Goal: Task Accomplishment & Management: Manage account settings

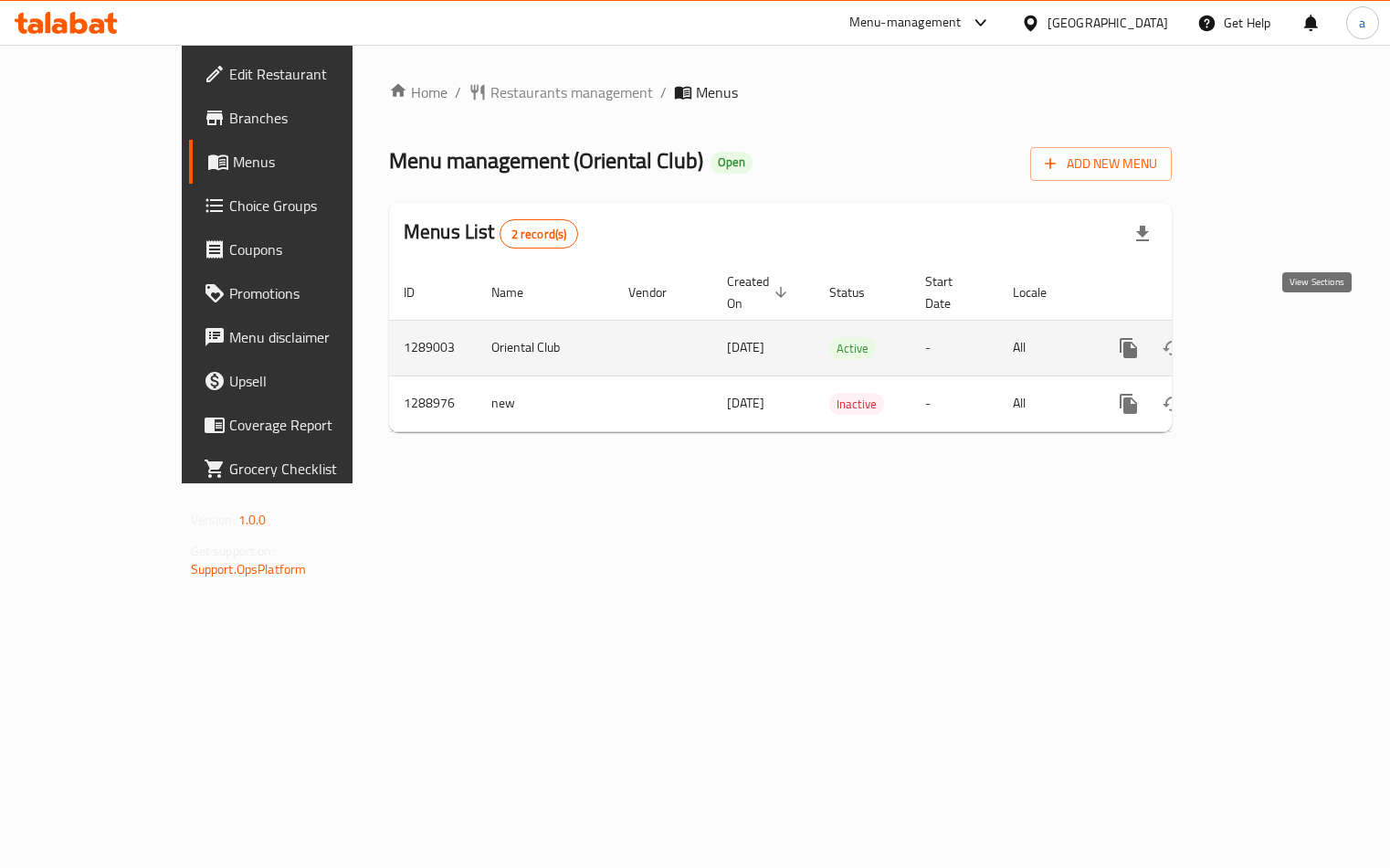
click at [1272, 337] on icon "enhanced table" at bounding box center [1260, 347] width 22 height 22
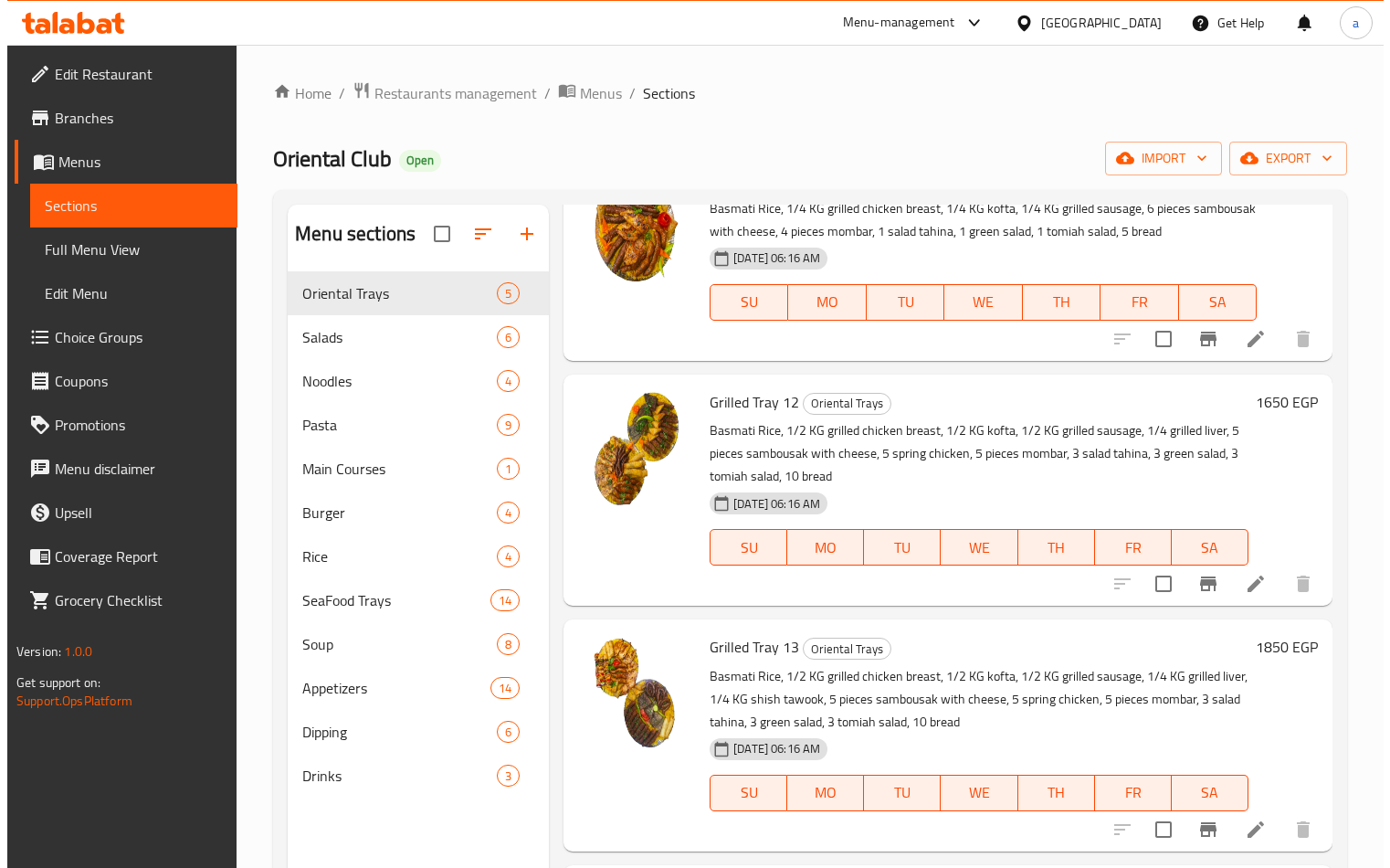
scroll to position [358, 0]
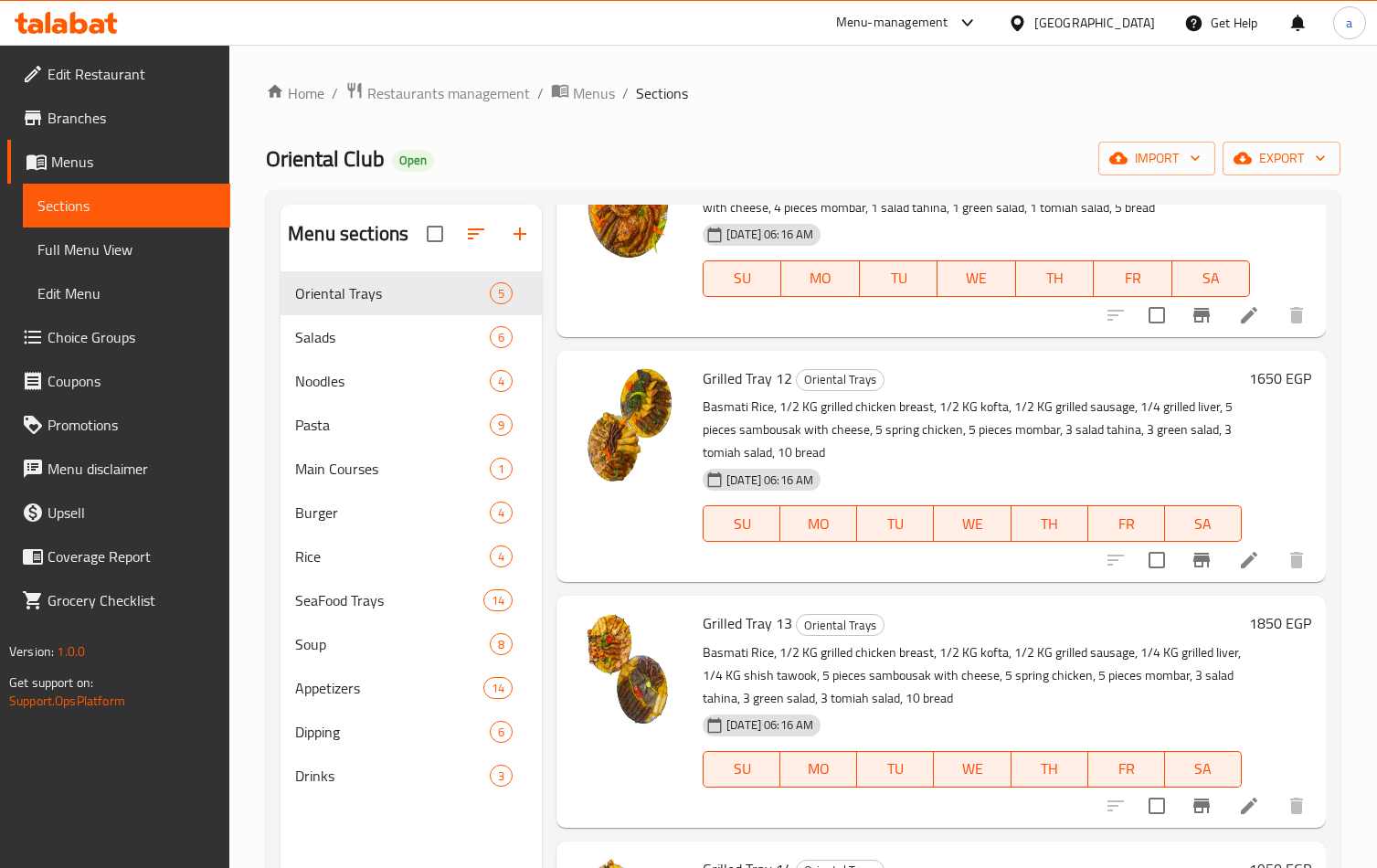
click at [129, 333] on span "Choice Groups" at bounding box center [131, 337] width 168 height 22
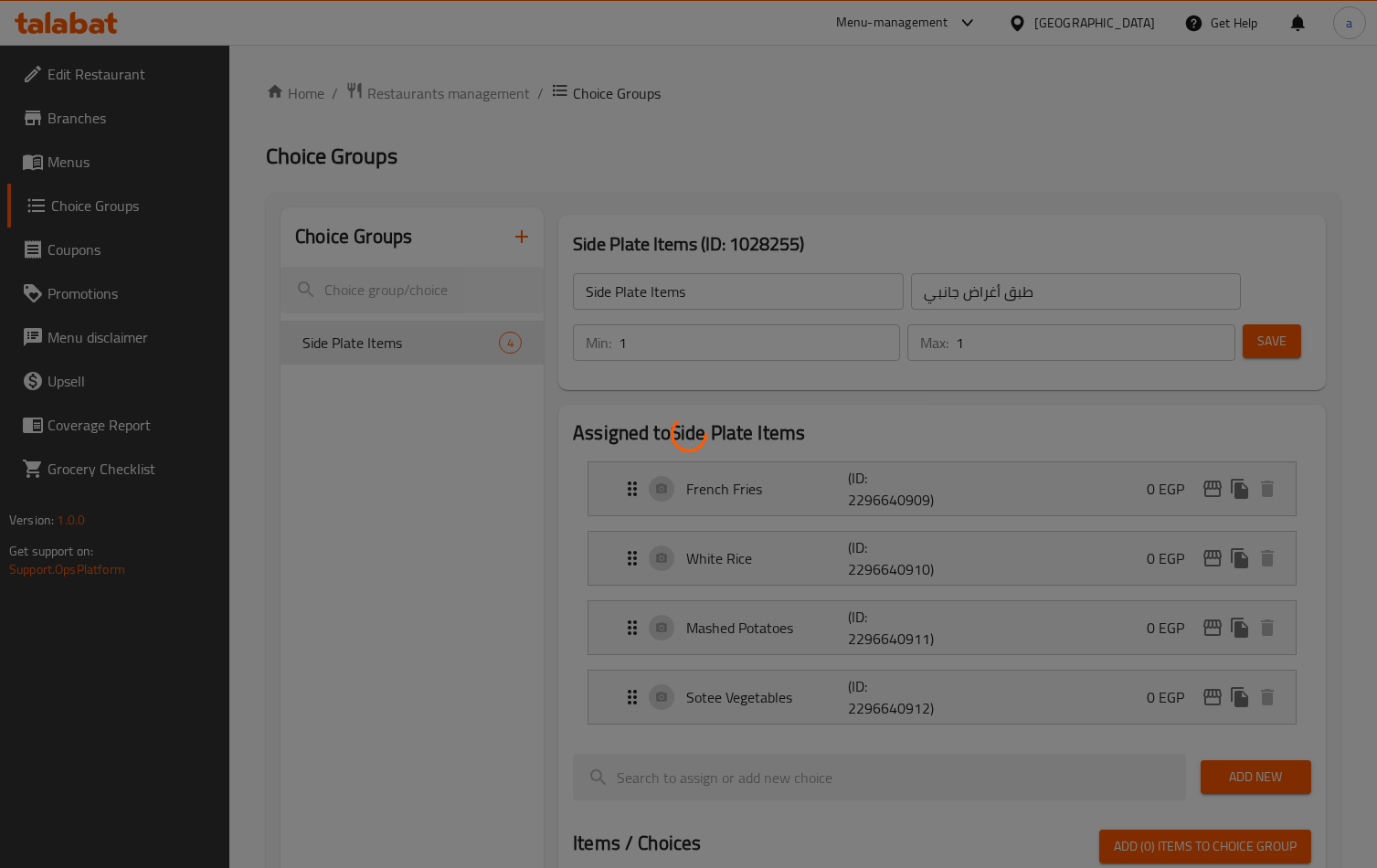
click at [387, 338] on div at bounding box center [688, 434] width 1377 height 868
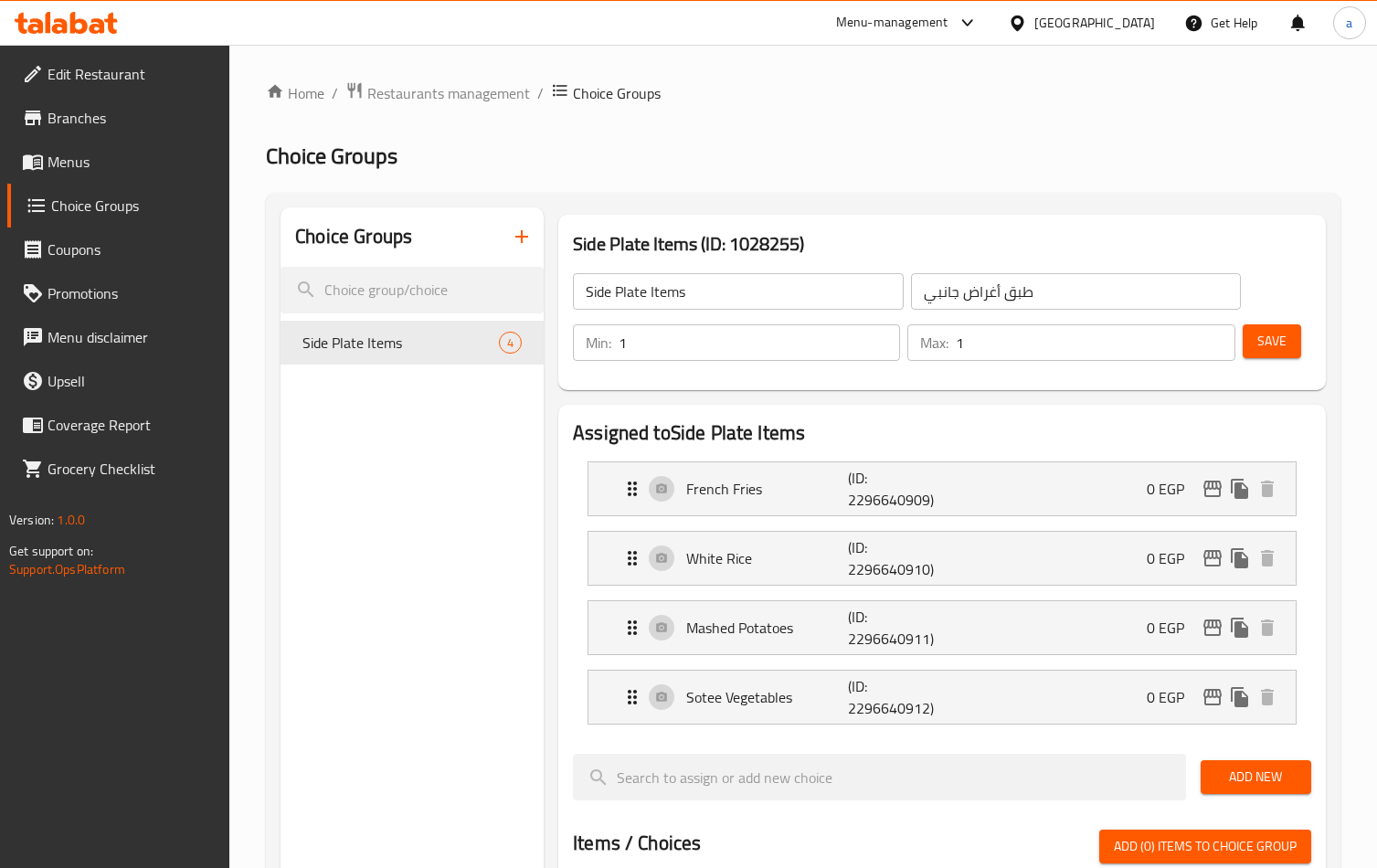
click at [823, 180] on div "Home / Restaurants management / Choice Groups Choice Groups Choice Groups Side …" at bounding box center [803, 822] width 1074 height 1481
click at [409, 102] on span "Restaurants management" at bounding box center [448, 92] width 162 height 22
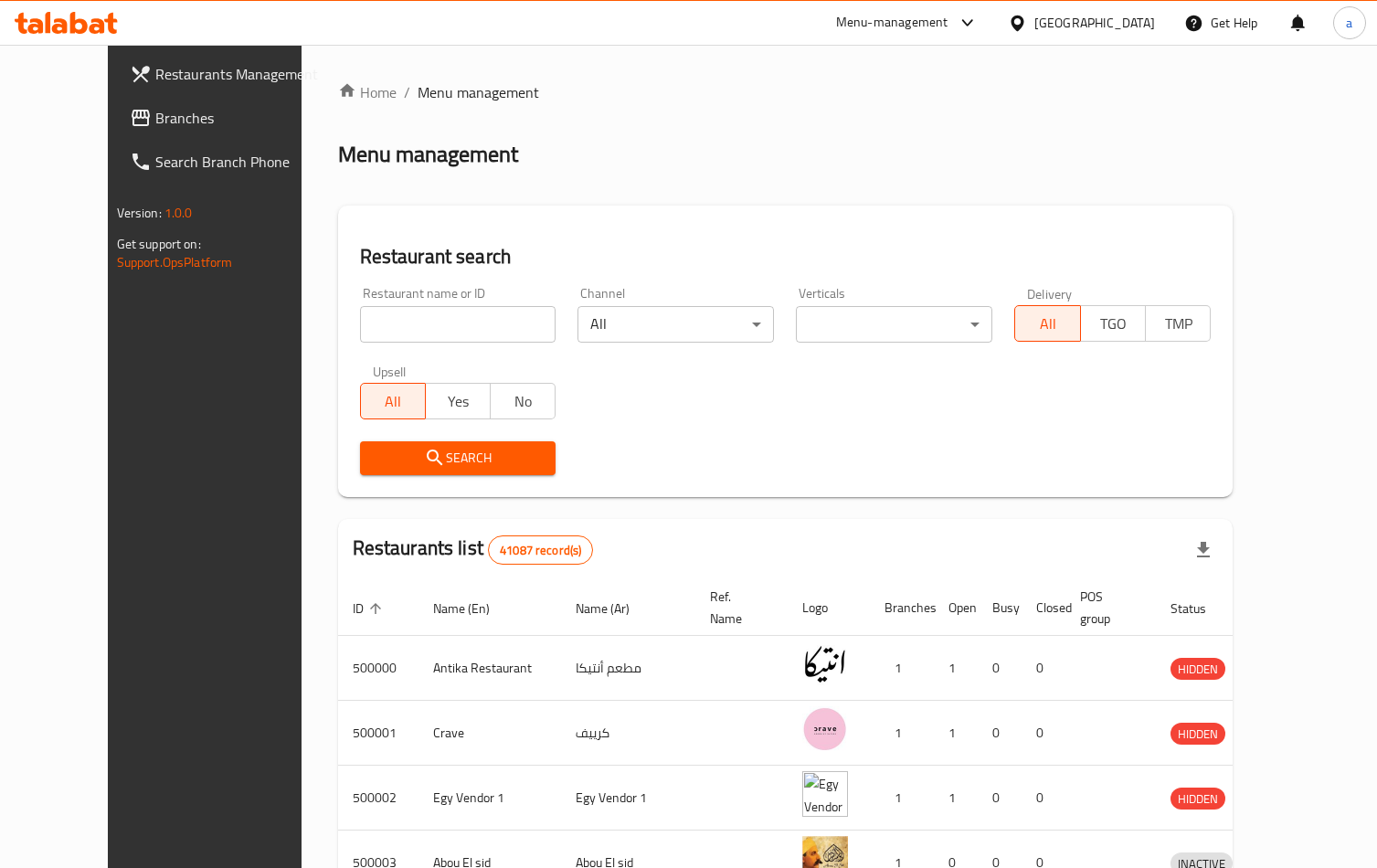
click at [156, 113] on span "Branches" at bounding box center [240, 117] width 168 height 22
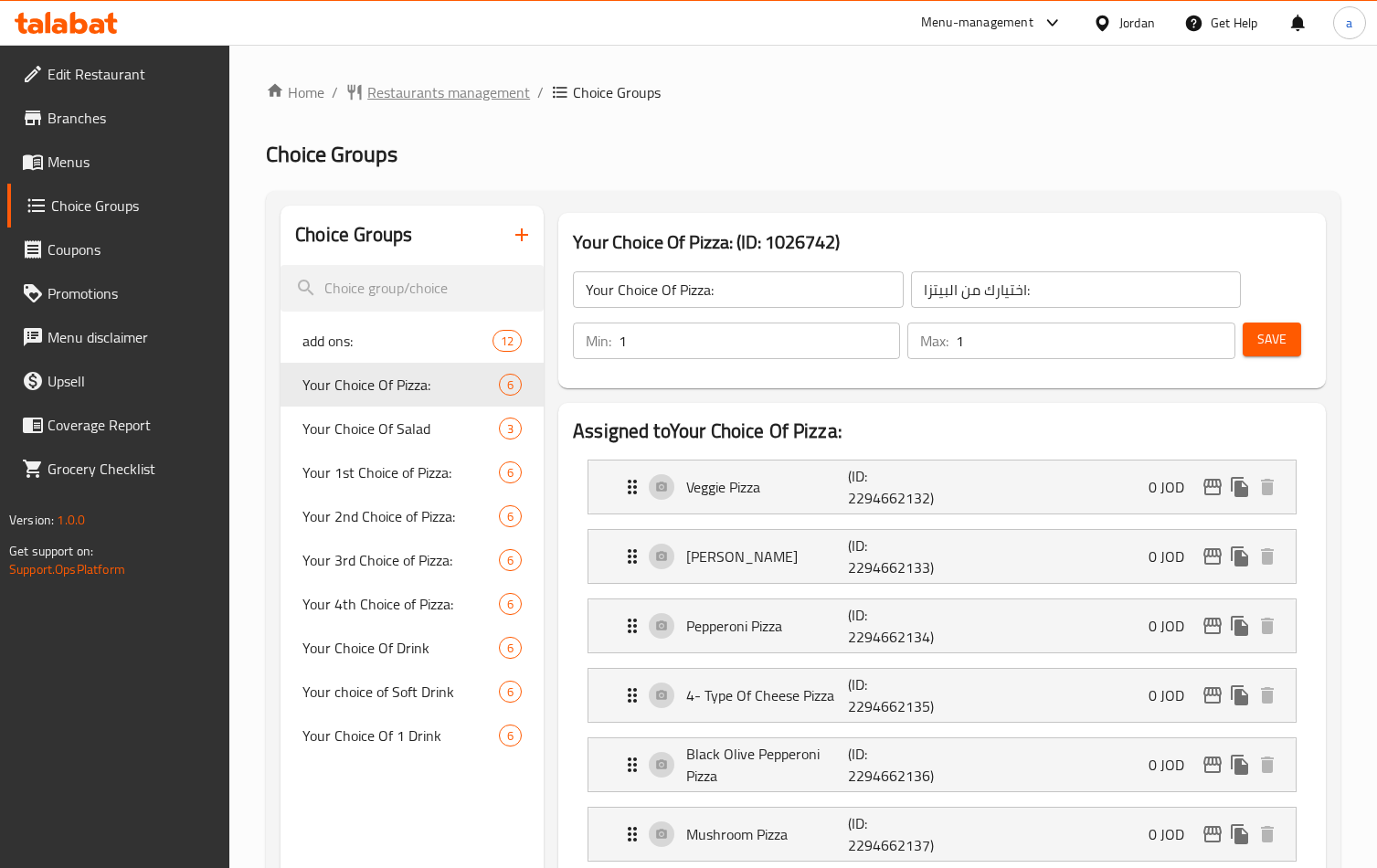
click at [419, 86] on span "Restaurants management" at bounding box center [448, 92] width 162 height 22
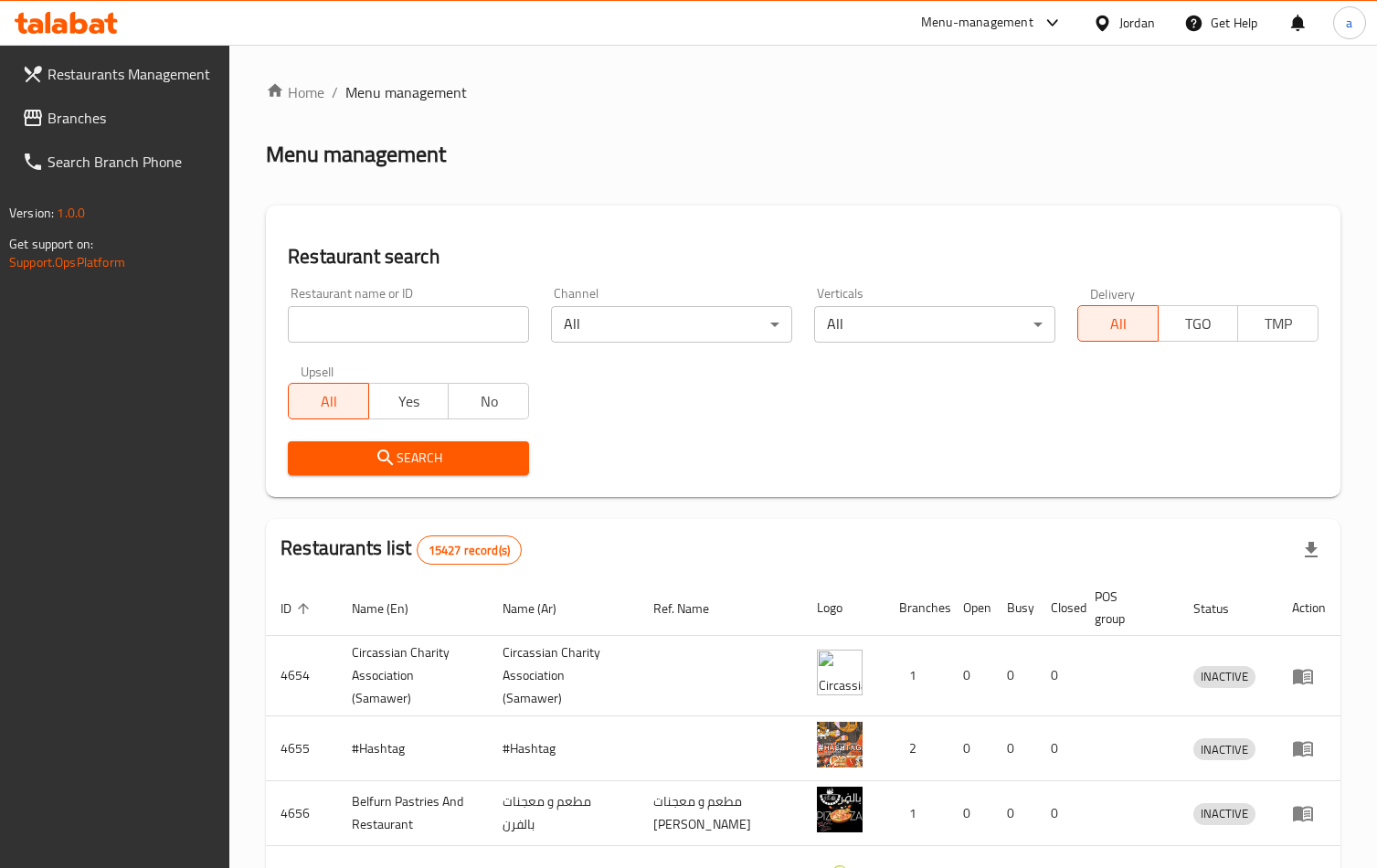
click at [74, 122] on span "Branches" at bounding box center [131, 117] width 168 height 22
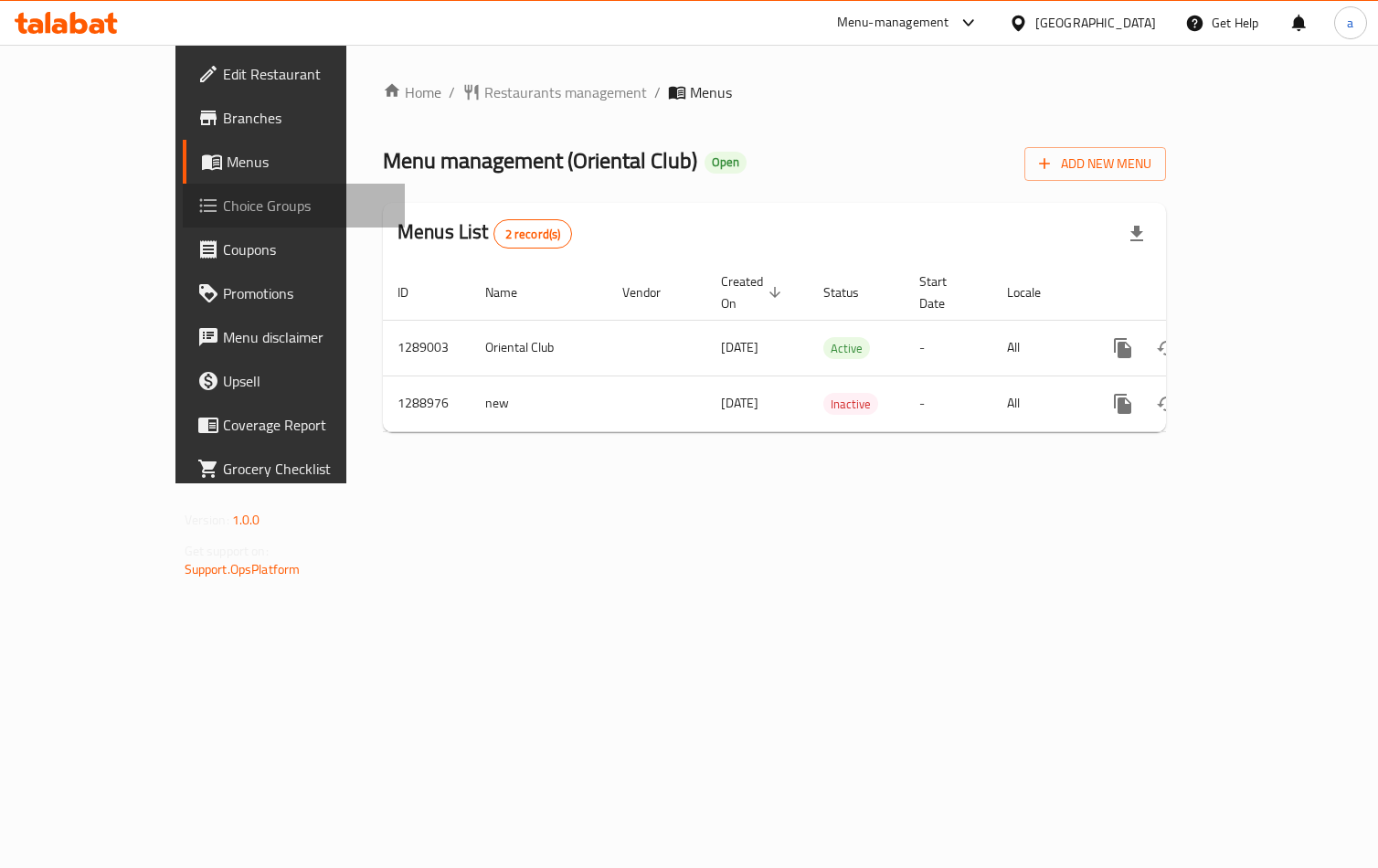
click at [223, 204] on span "Choice Groups" at bounding box center [307, 205] width 168 height 22
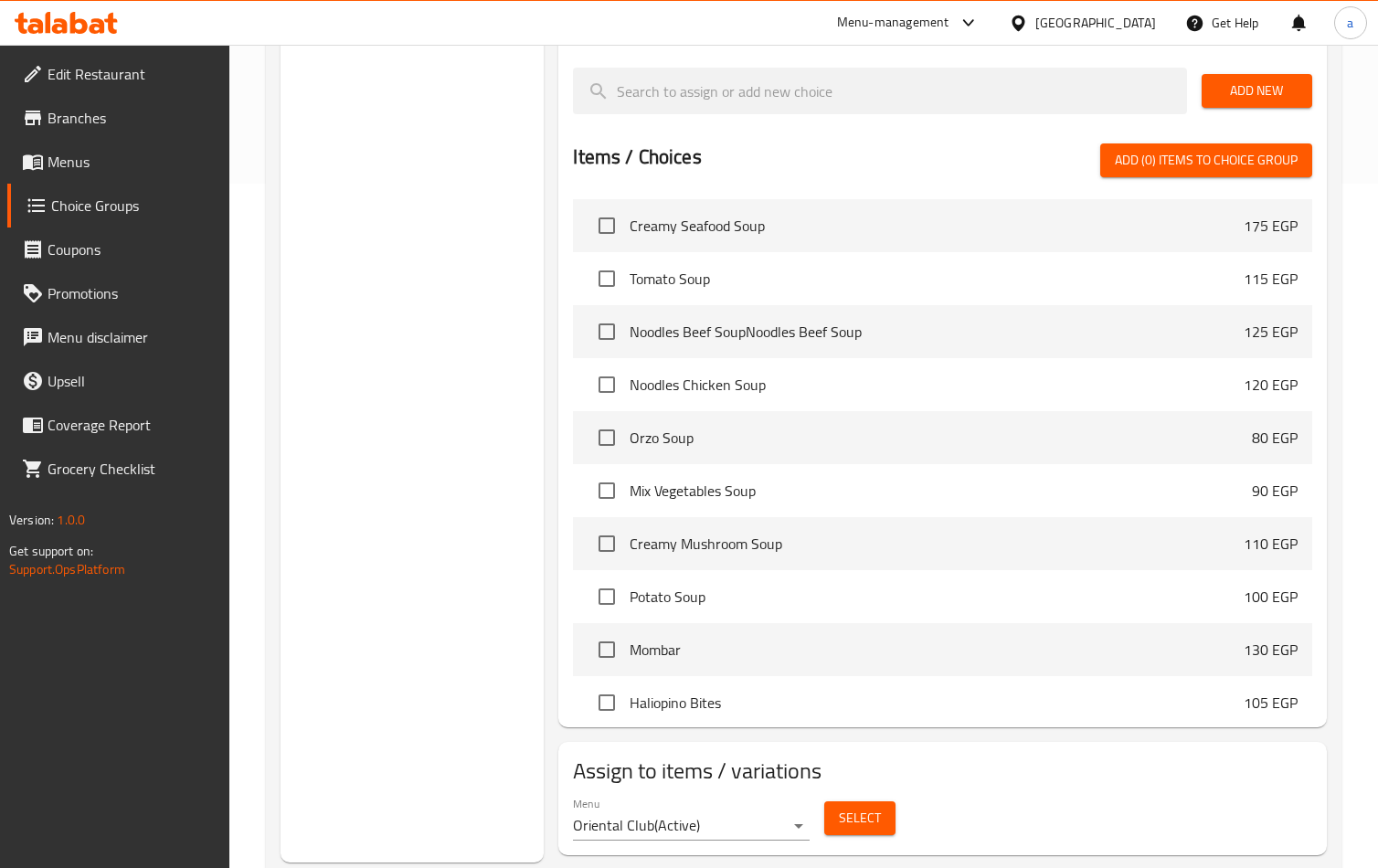
scroll to position [729, 0]
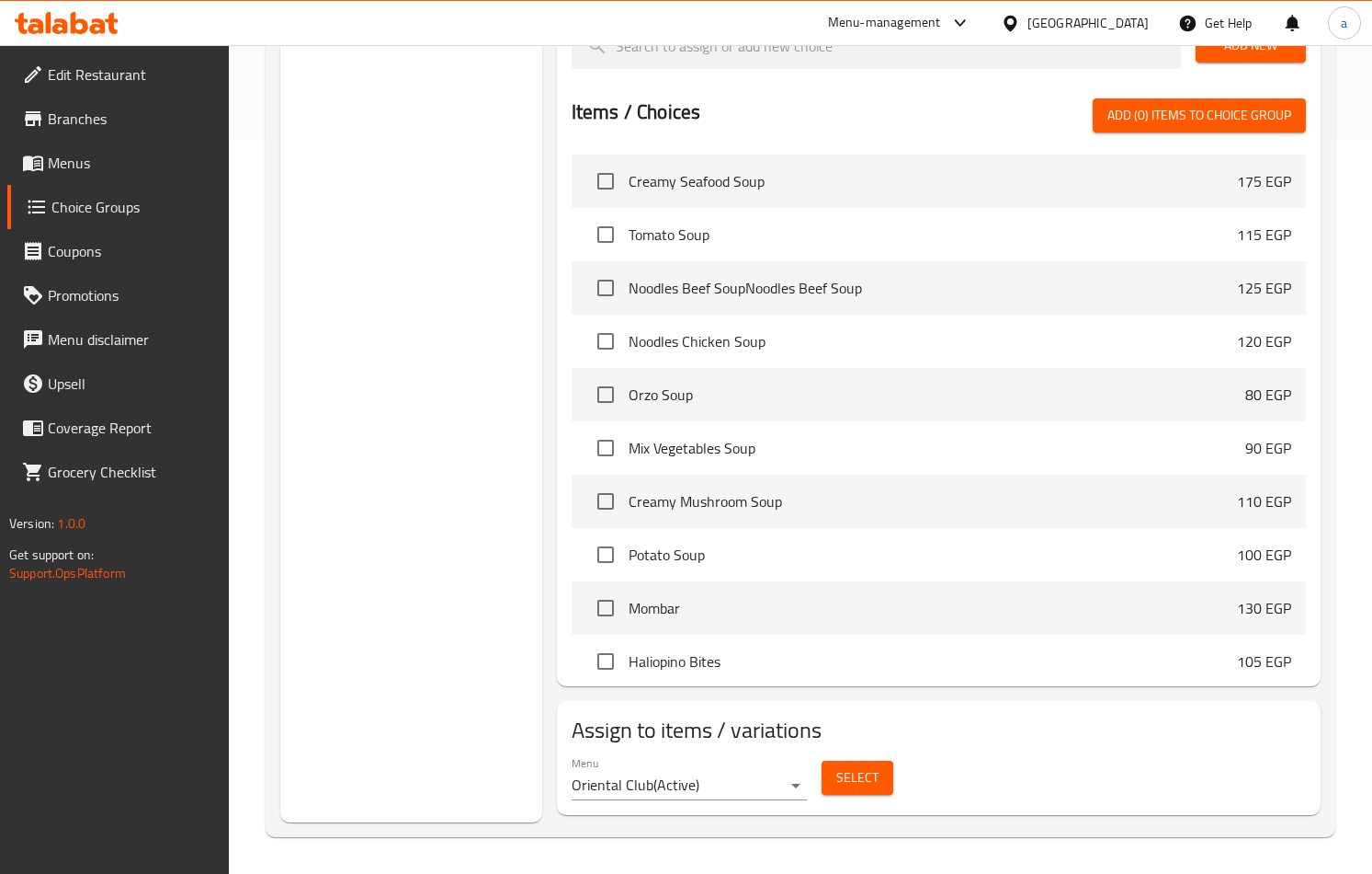
click at [846, 774] on span "Select" at bounding box center [857, 777] width 43 height 23
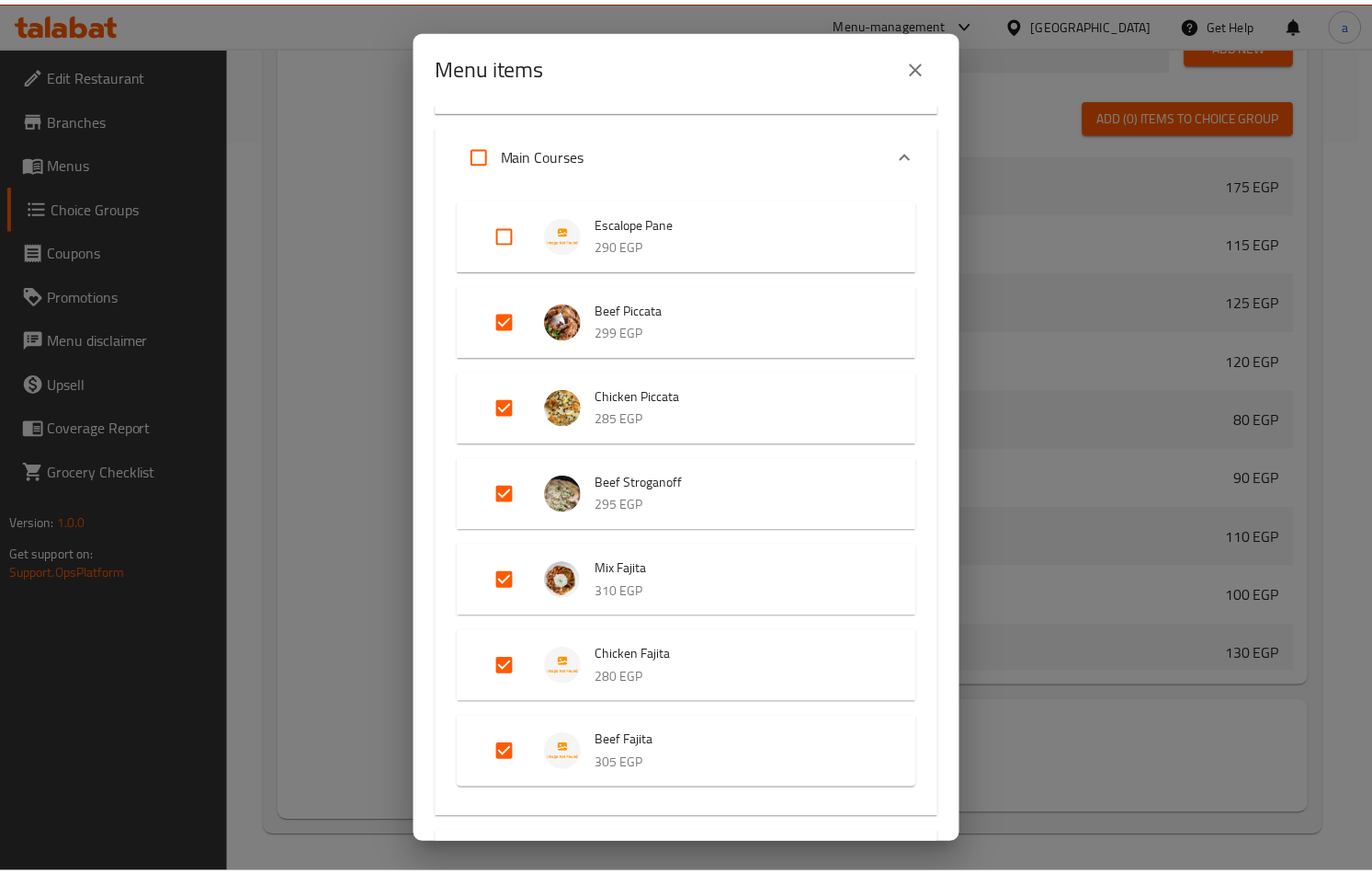
scroll to position [368, 0]
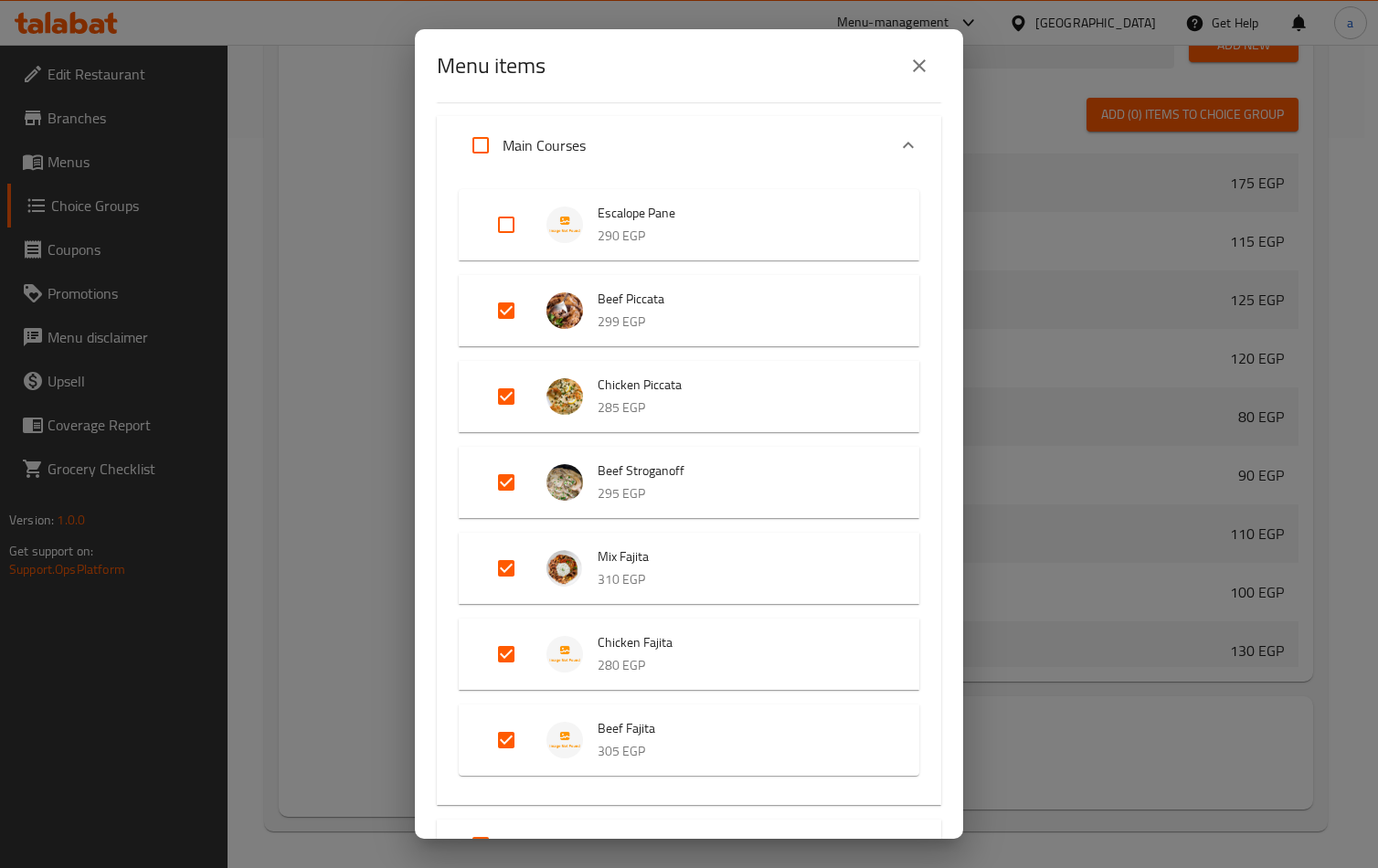
click at [919, 70] on icon "close" at bounding box center [918, 65] width 22 height 22
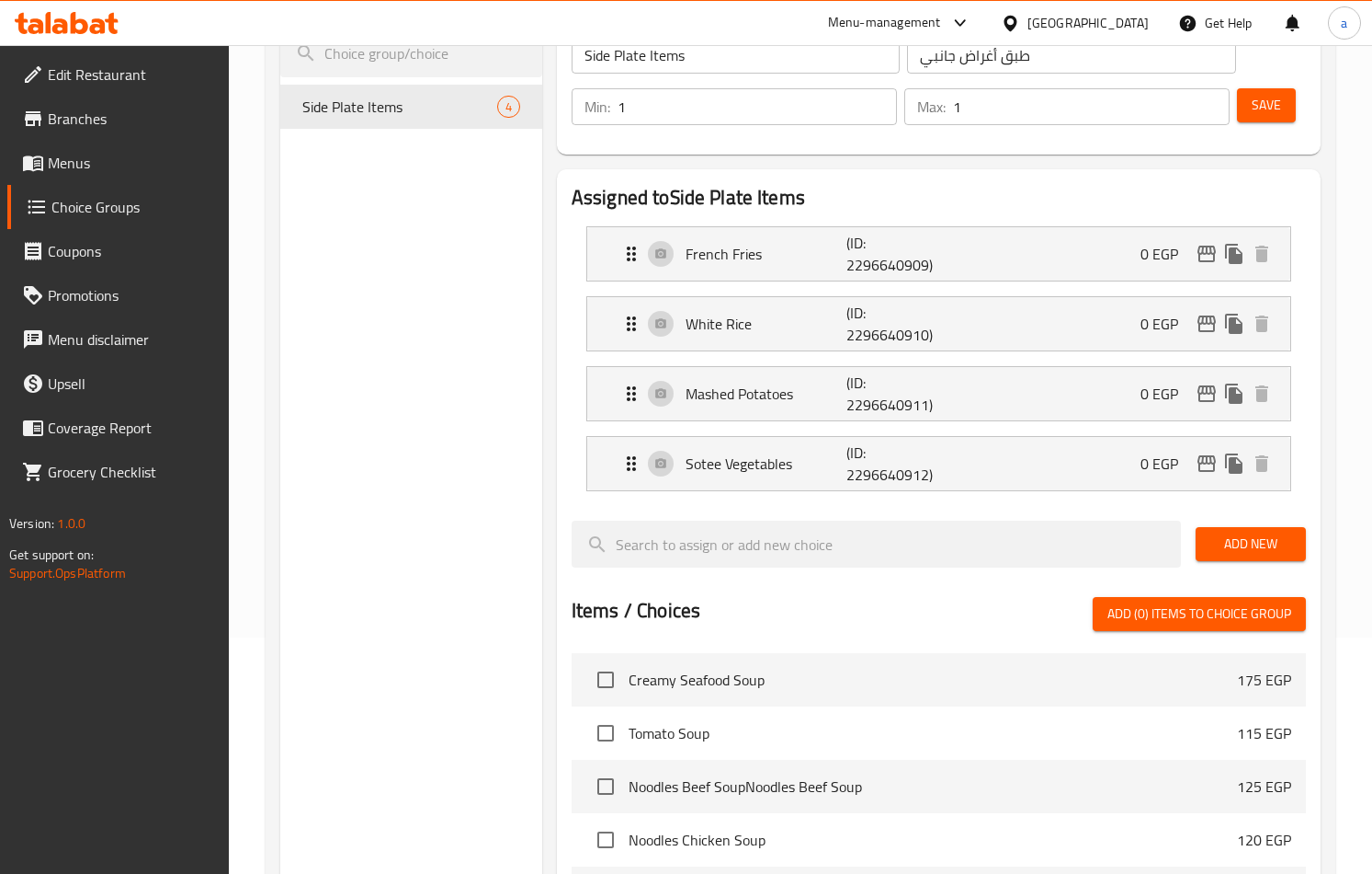
scroll to position [183, 0]
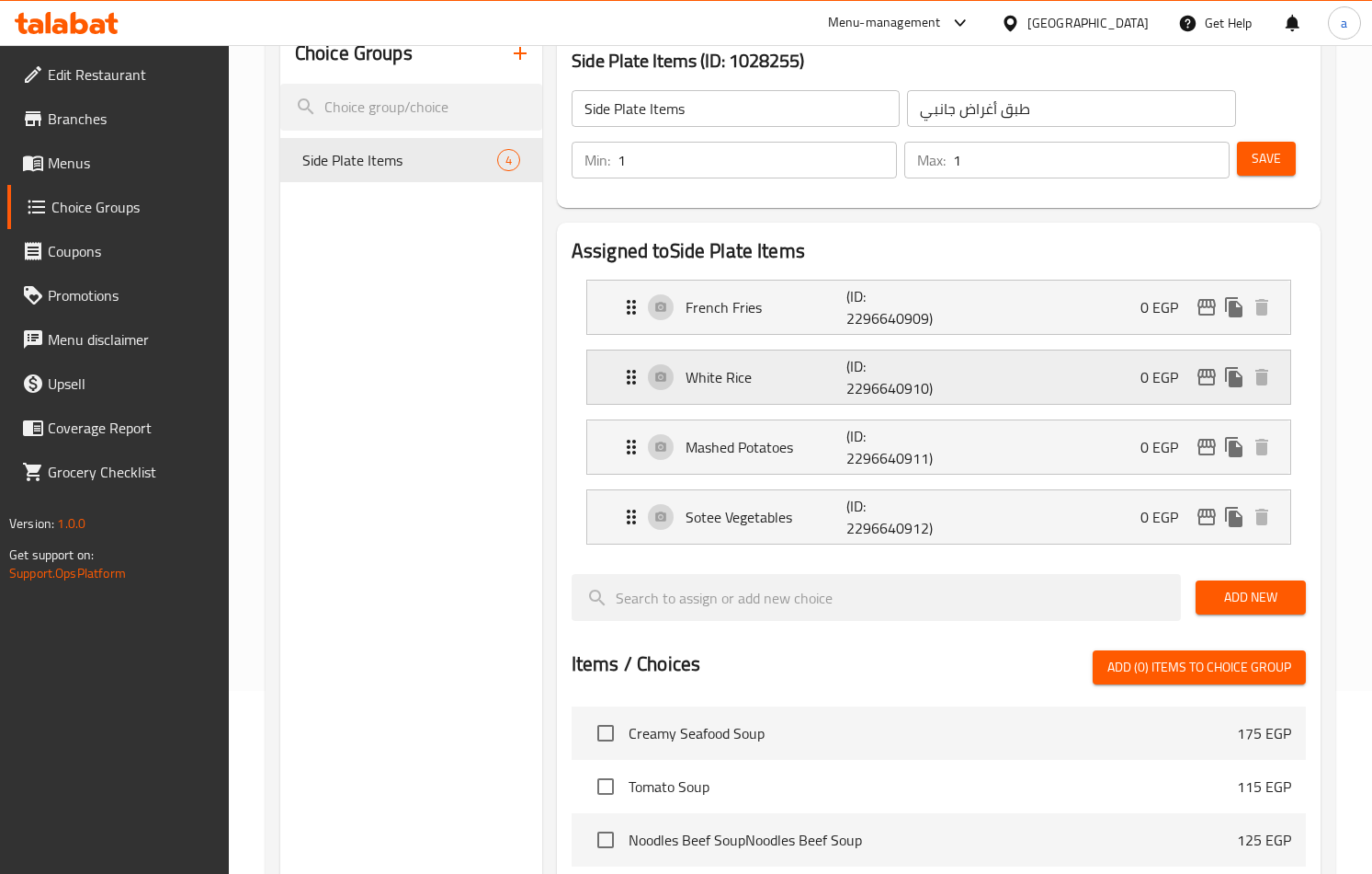
click at [705, 382] on p "White Rice" at bounding box center [765, 376] width 160 height 22
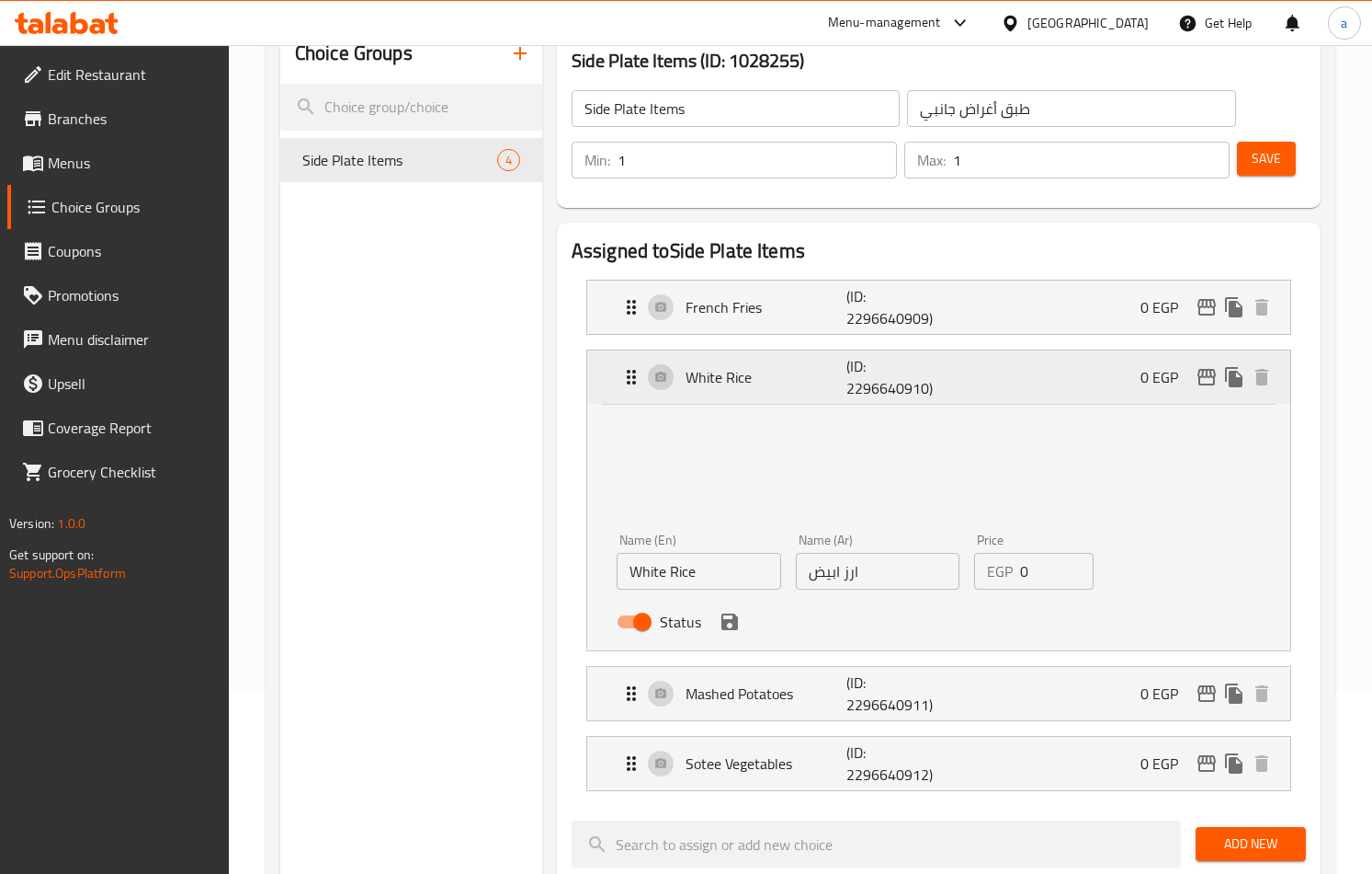
click at [705, 382] on p "White Rice" at bounding box center [765, 376] width 160 height 22
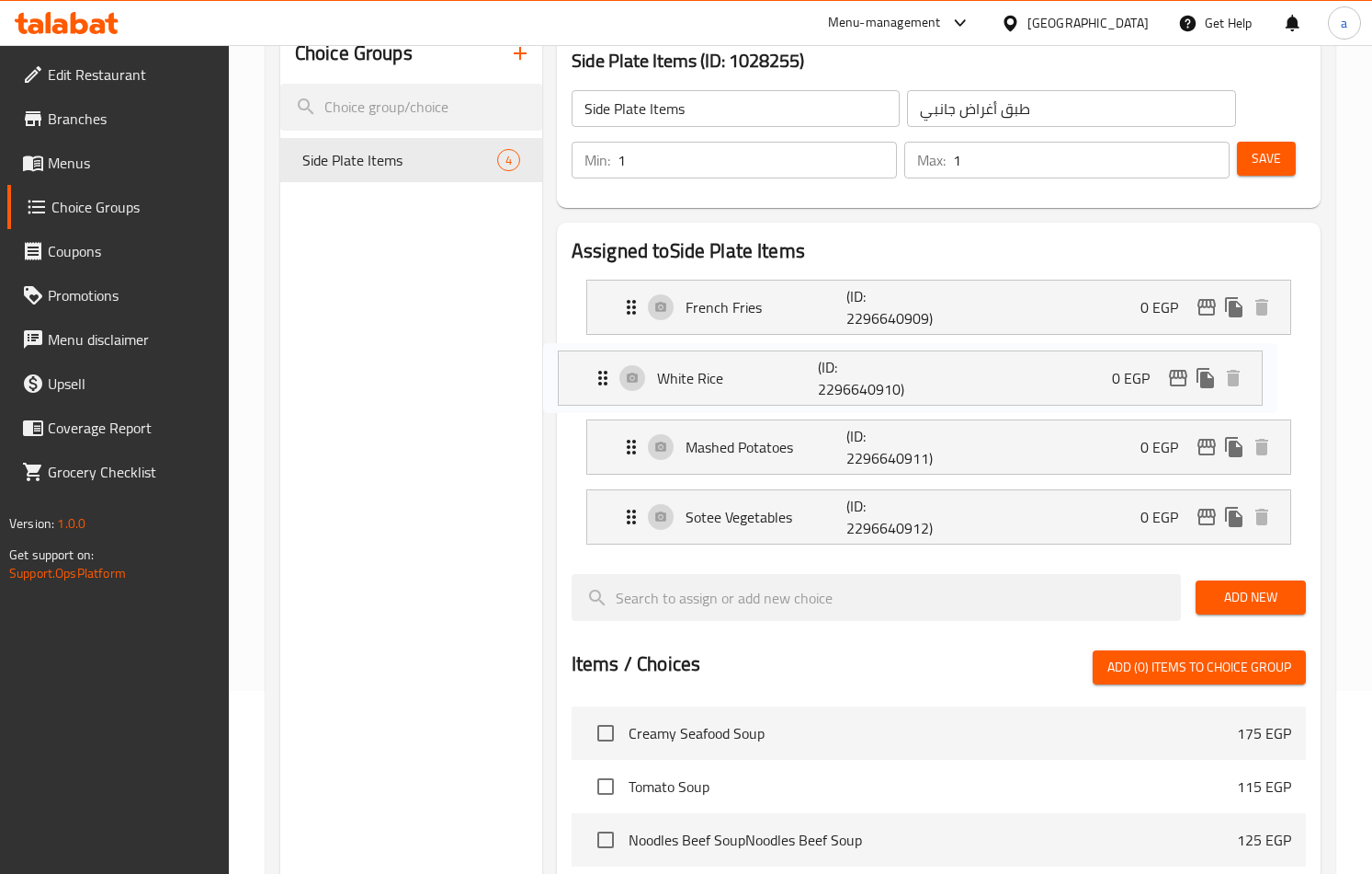
drag, startPoint x: 756, startPoint y: 368, endPoint x: 735, endPoint y: 370, distance: 21.1
click at [735, 370] on nav "French Fries (ID: 2296640909) 0 EGP Name (En) French Fries Name (En) Name (Ar) …" at bounding box center [938, 412] width 734 height 294
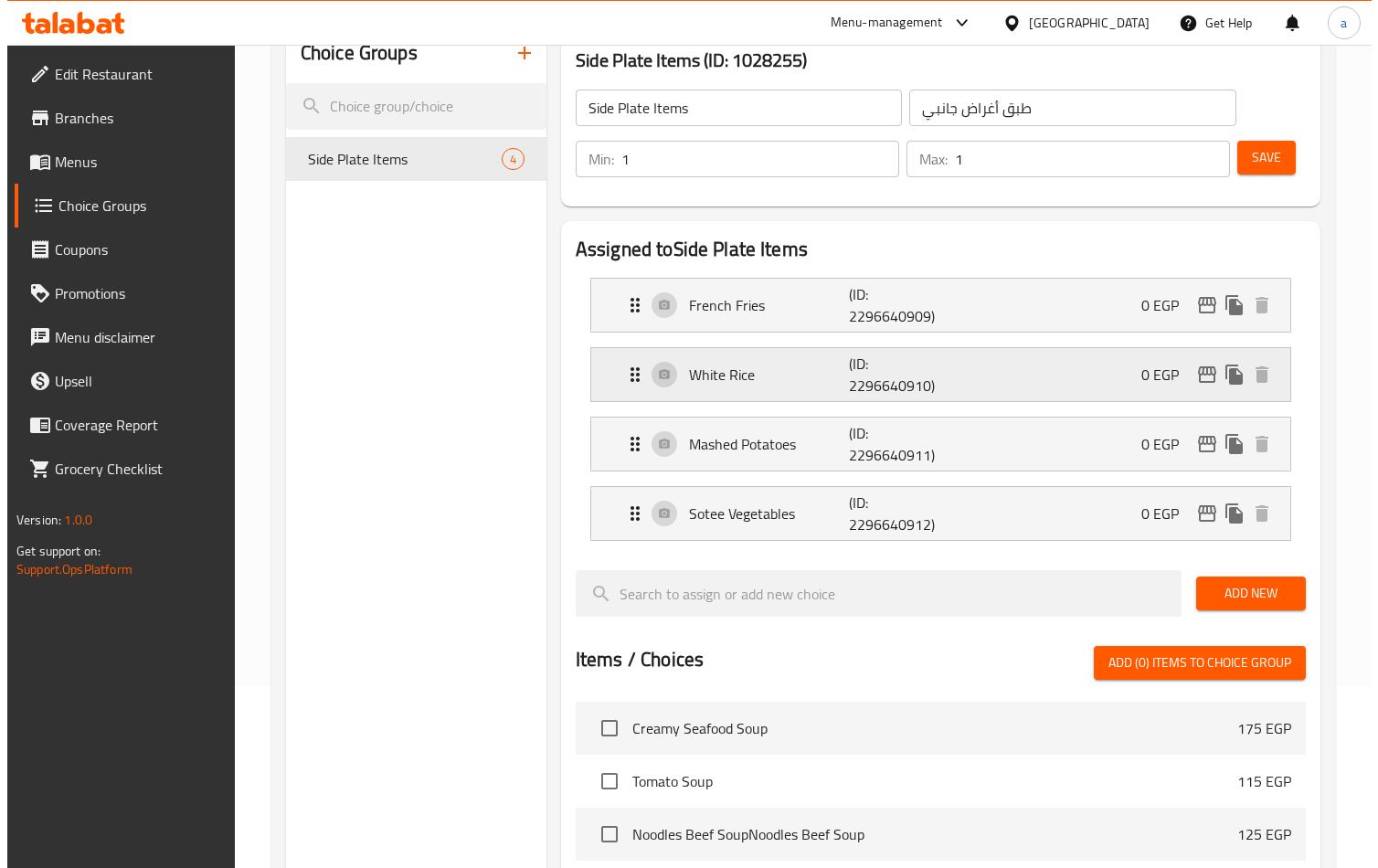
scroll to position [0, 0]
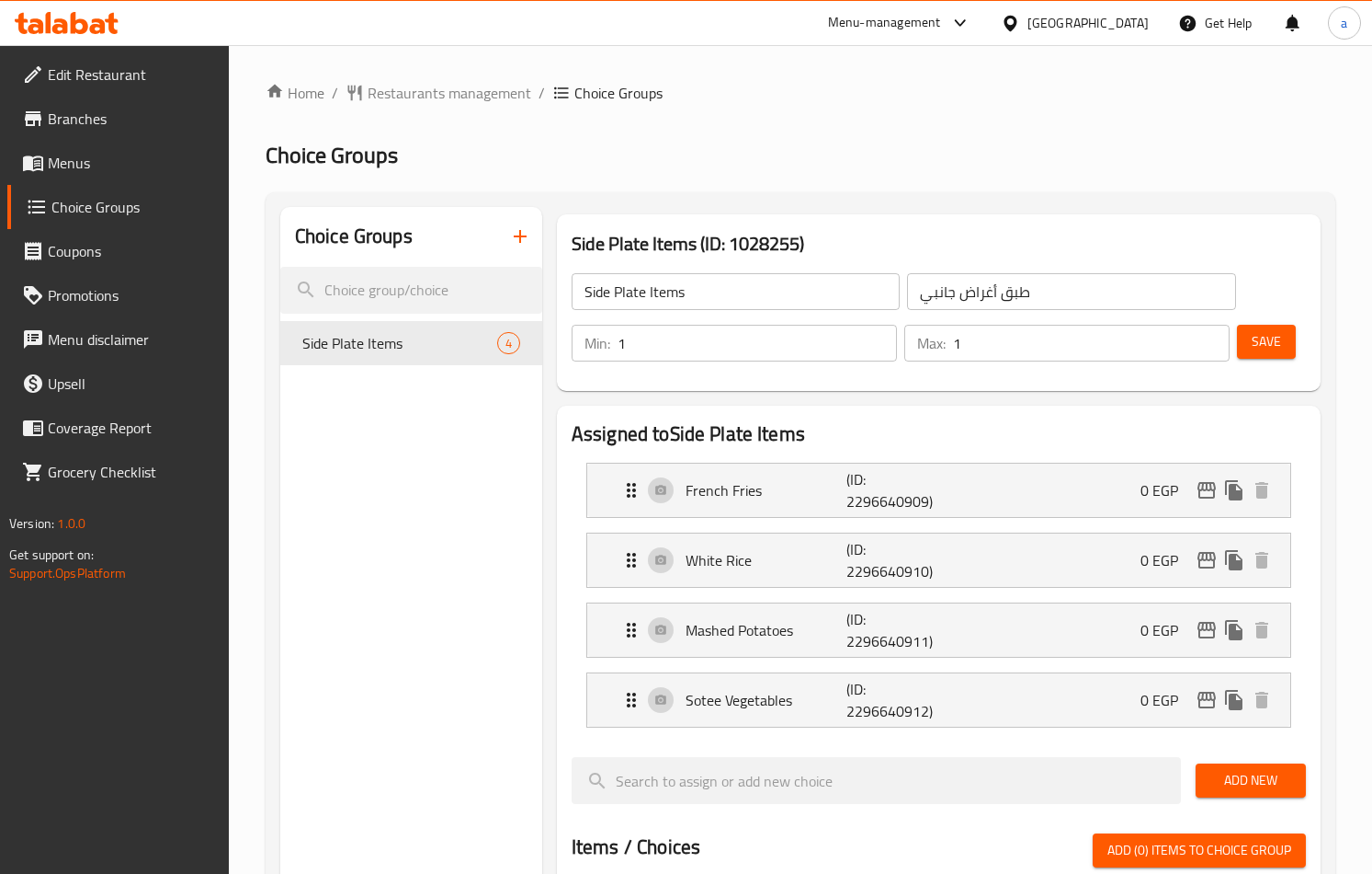
click at [700, 145] on h2 "Choice Groups" at bounding box center [800, 155] width 1070 height 29
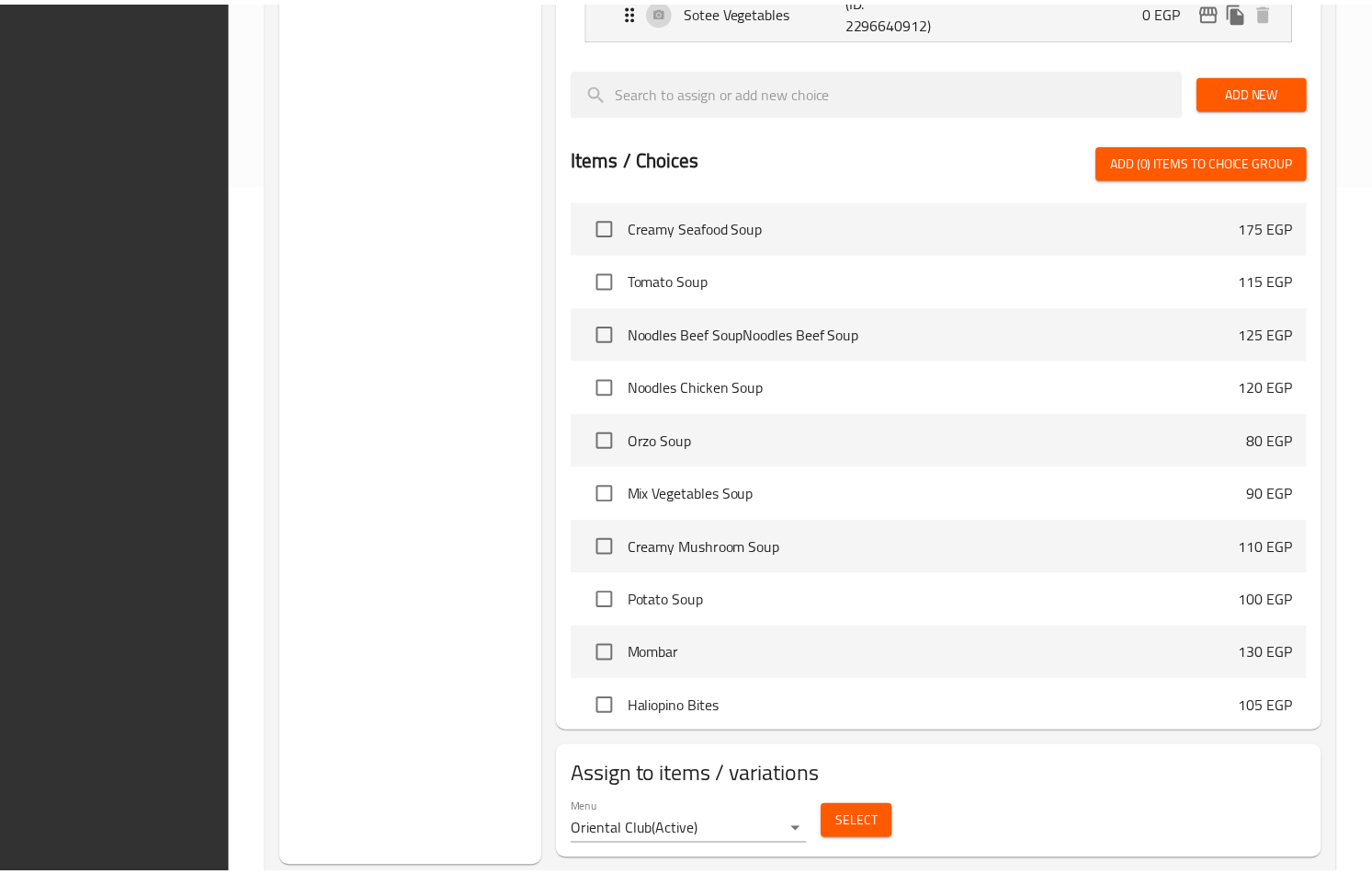
scroll to position [734, 0]
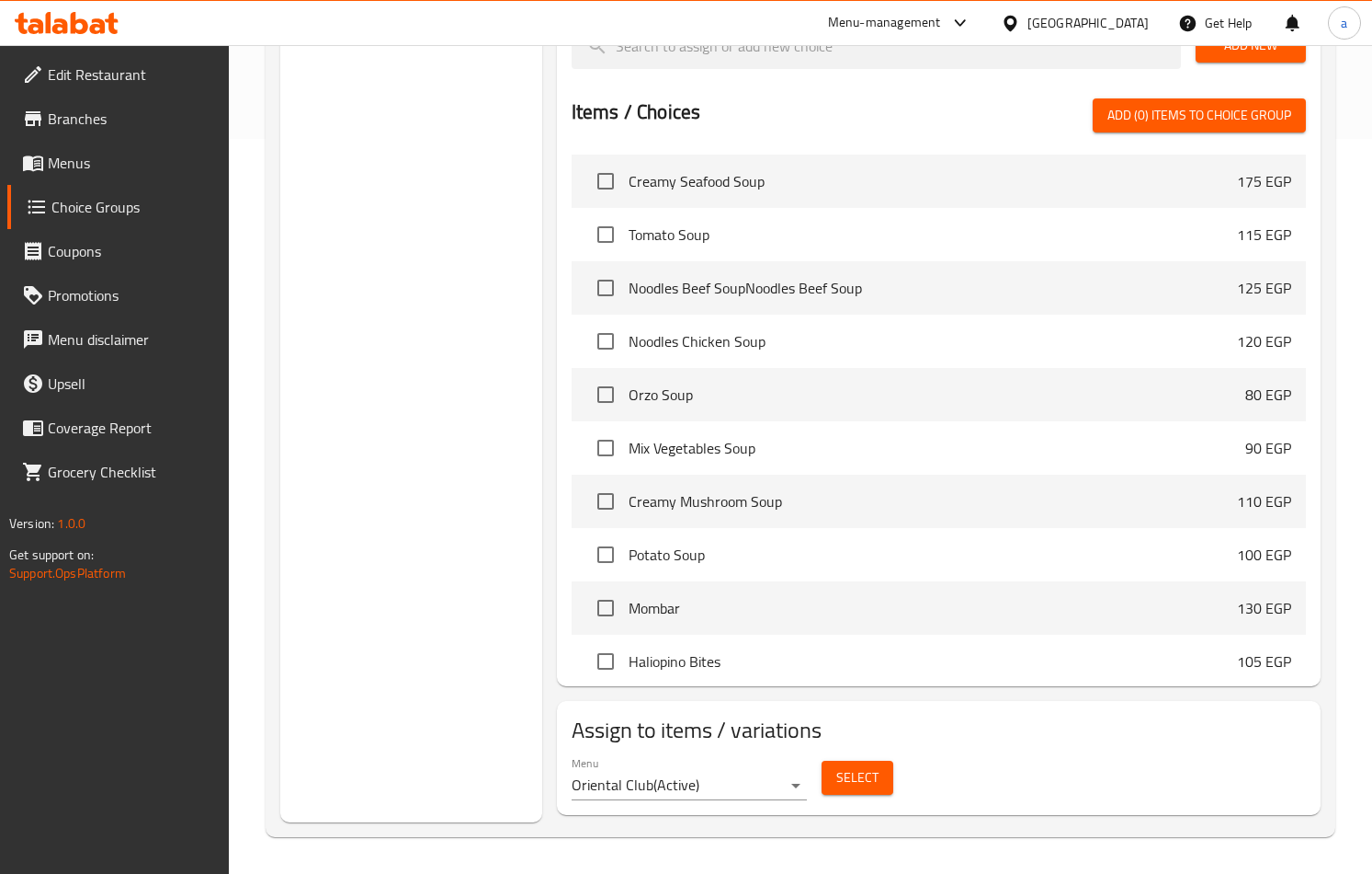
click at [511, 299] on div "Choice Groups Side Plate Items 4" at bounding box center [411, 146] width 262 height 1350
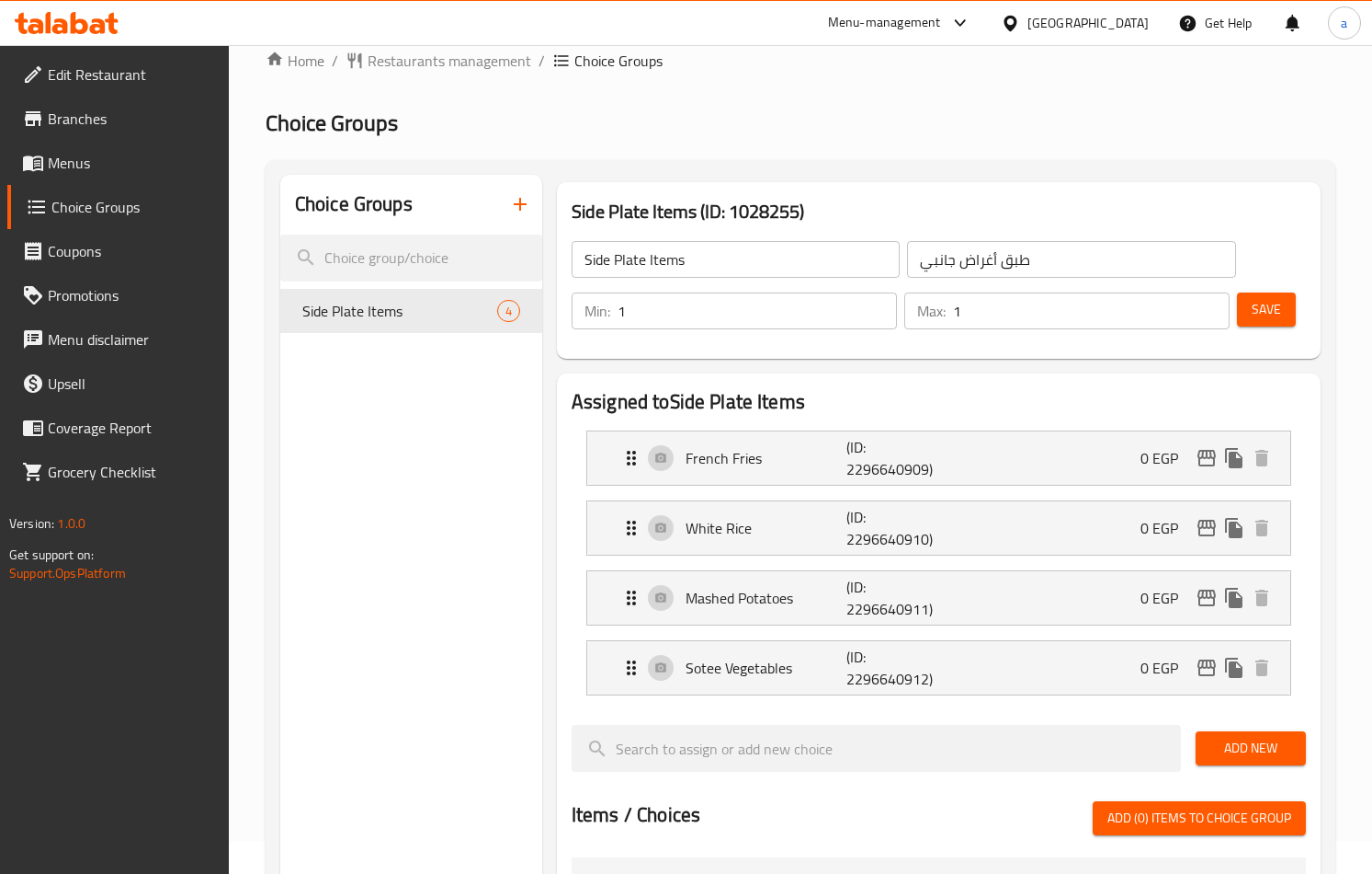
scroll to position [0, 0]
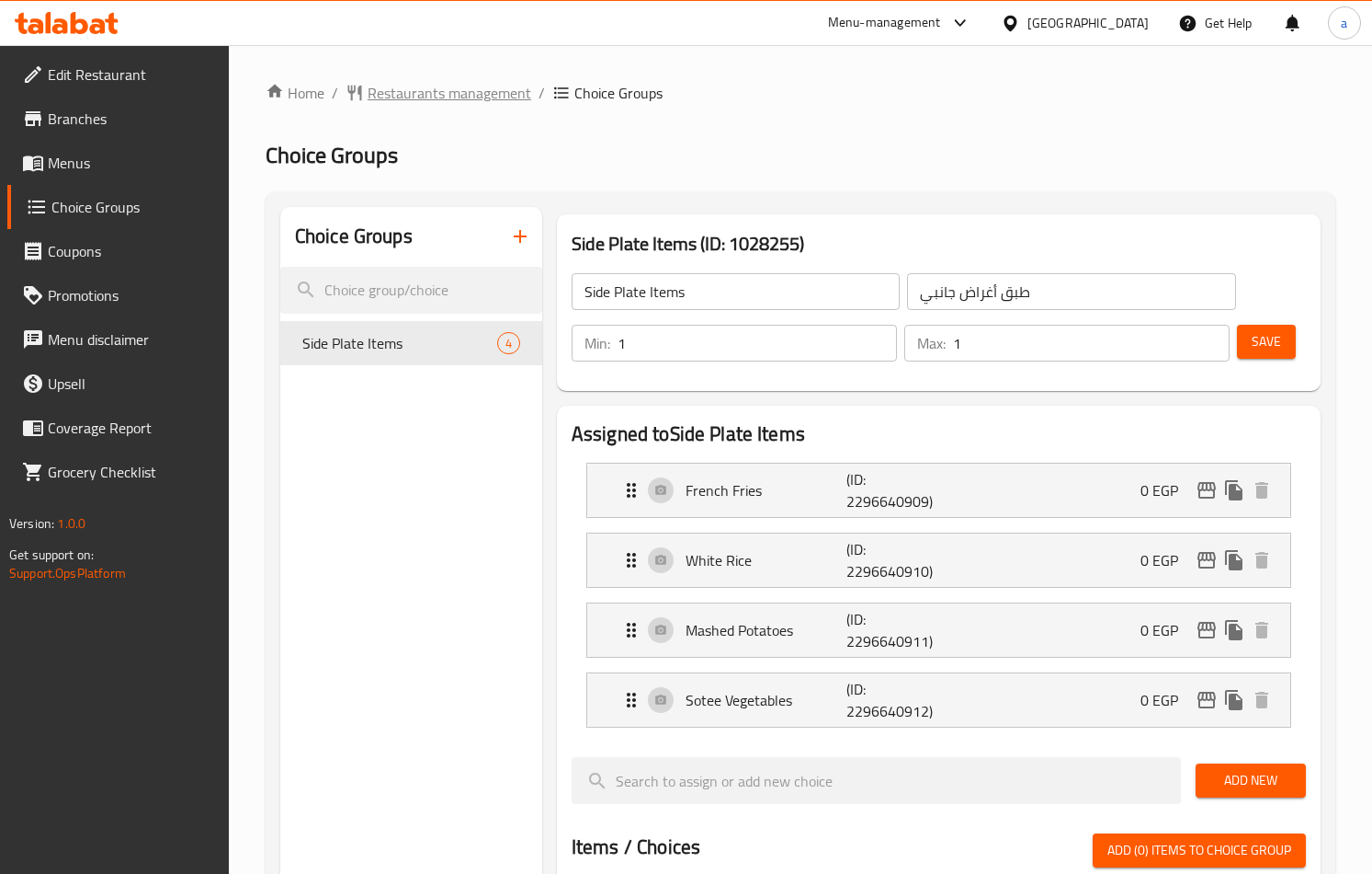
click at [423, 89] on span "Restaurants management" at bounding box center [449, 92] width 163 height 22
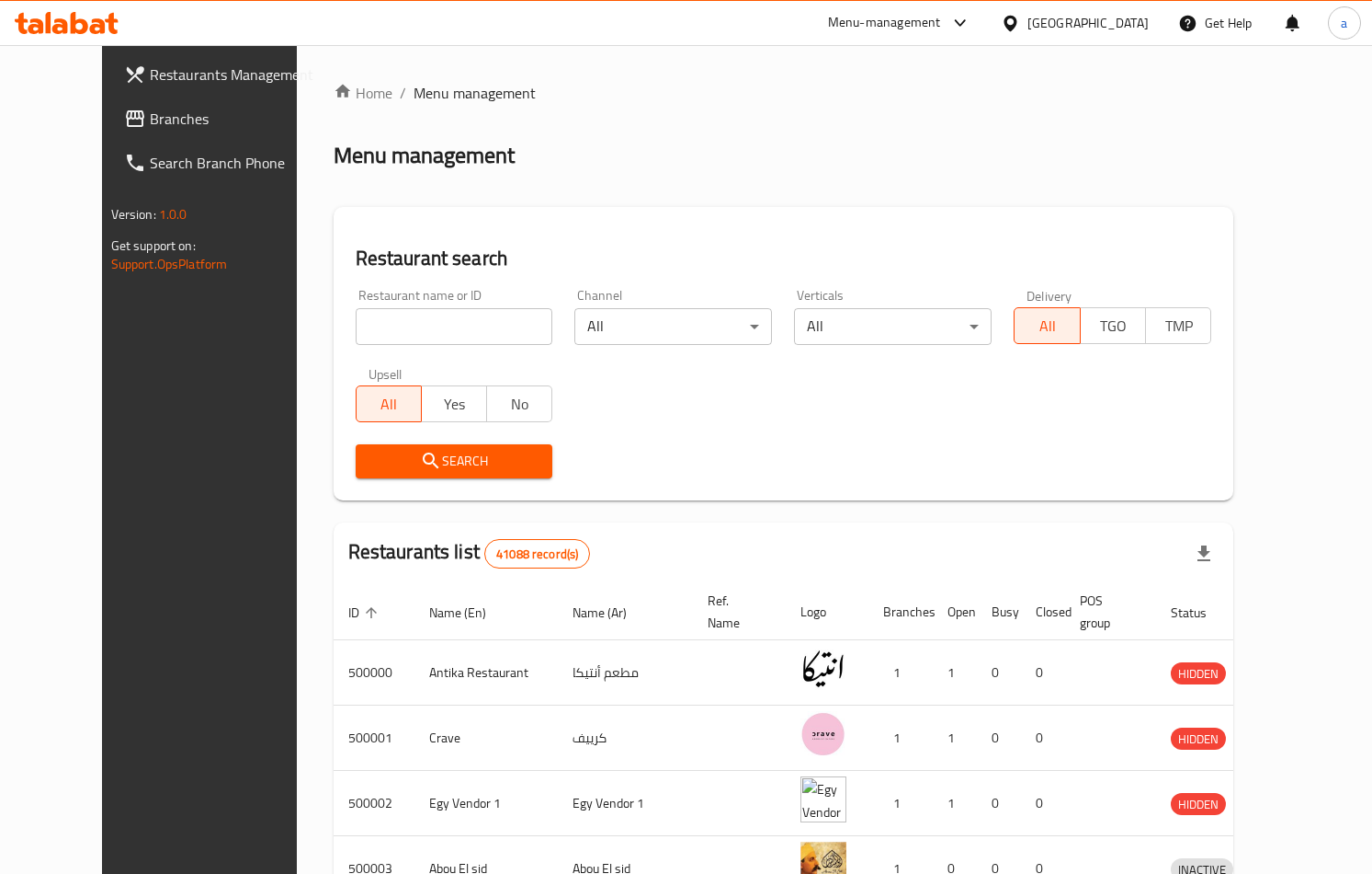
click at [150, 129] on span "Branches" at bounding box center [233, 118] width 166 height 22
